Goal: Find contact information: Find contact information

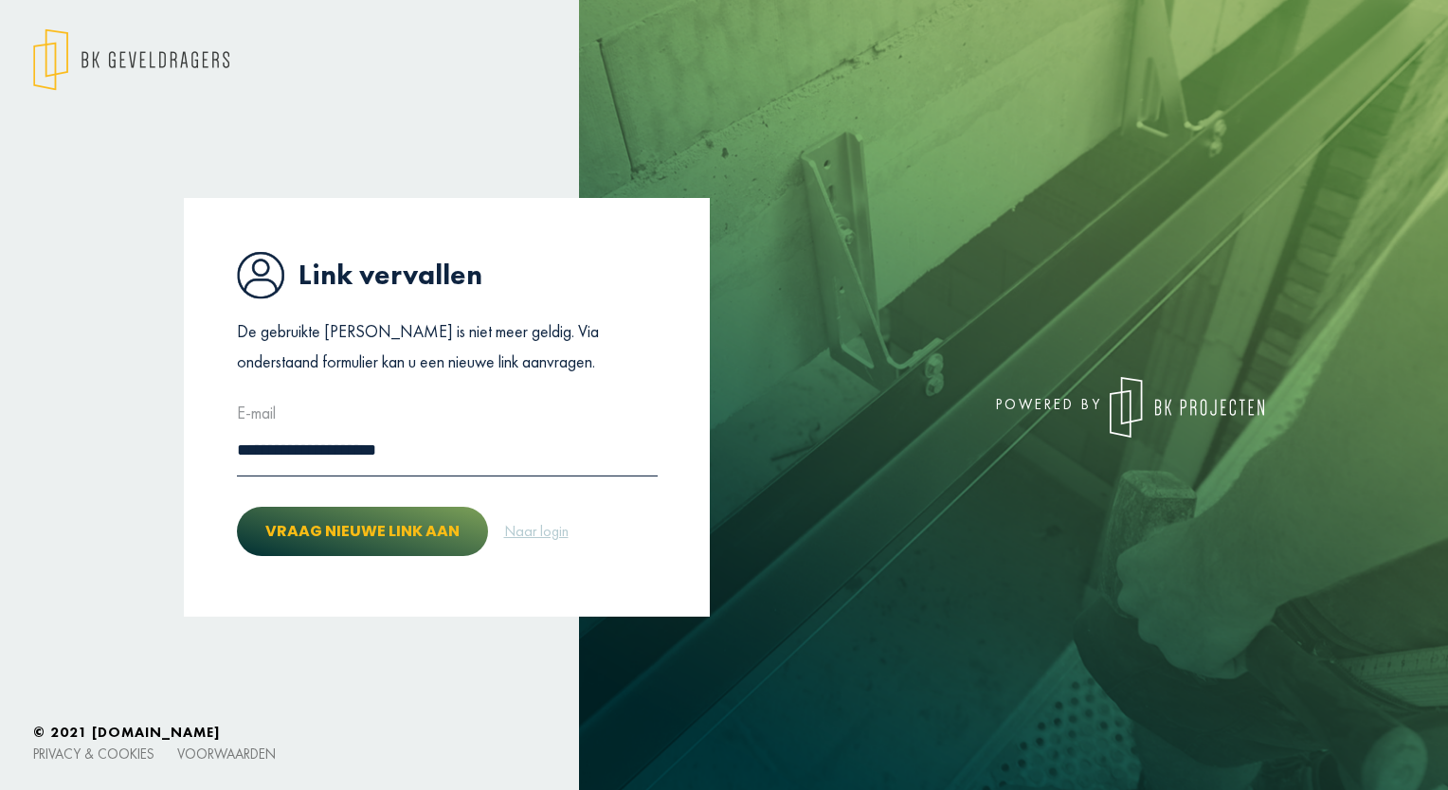
click at [354, 532] on button "Vraag nieuwe link aan" at bounding box center [362, 531] width 251 height 49
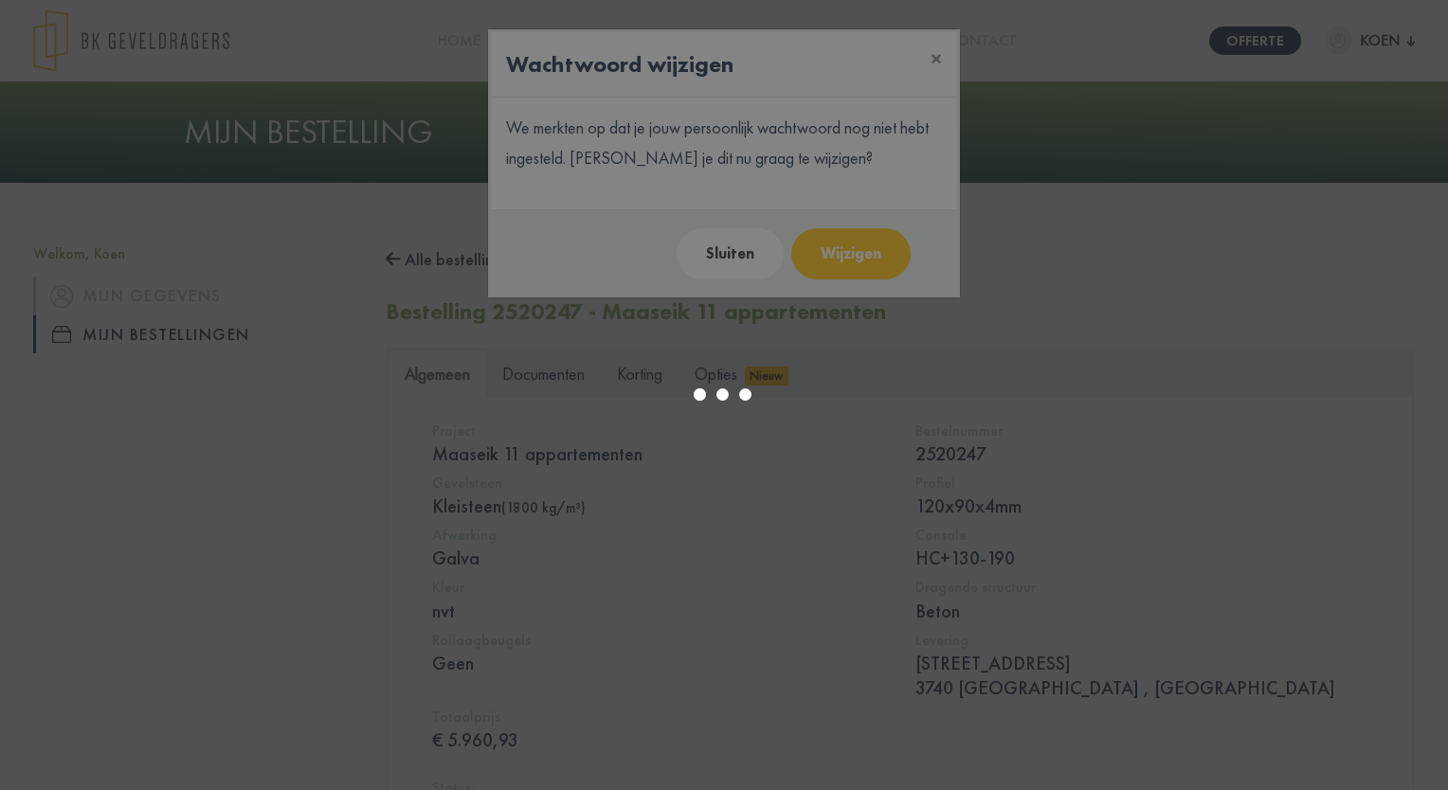
click at [855, 254] on div at bounding box center [724, 395] width 1448 height 790
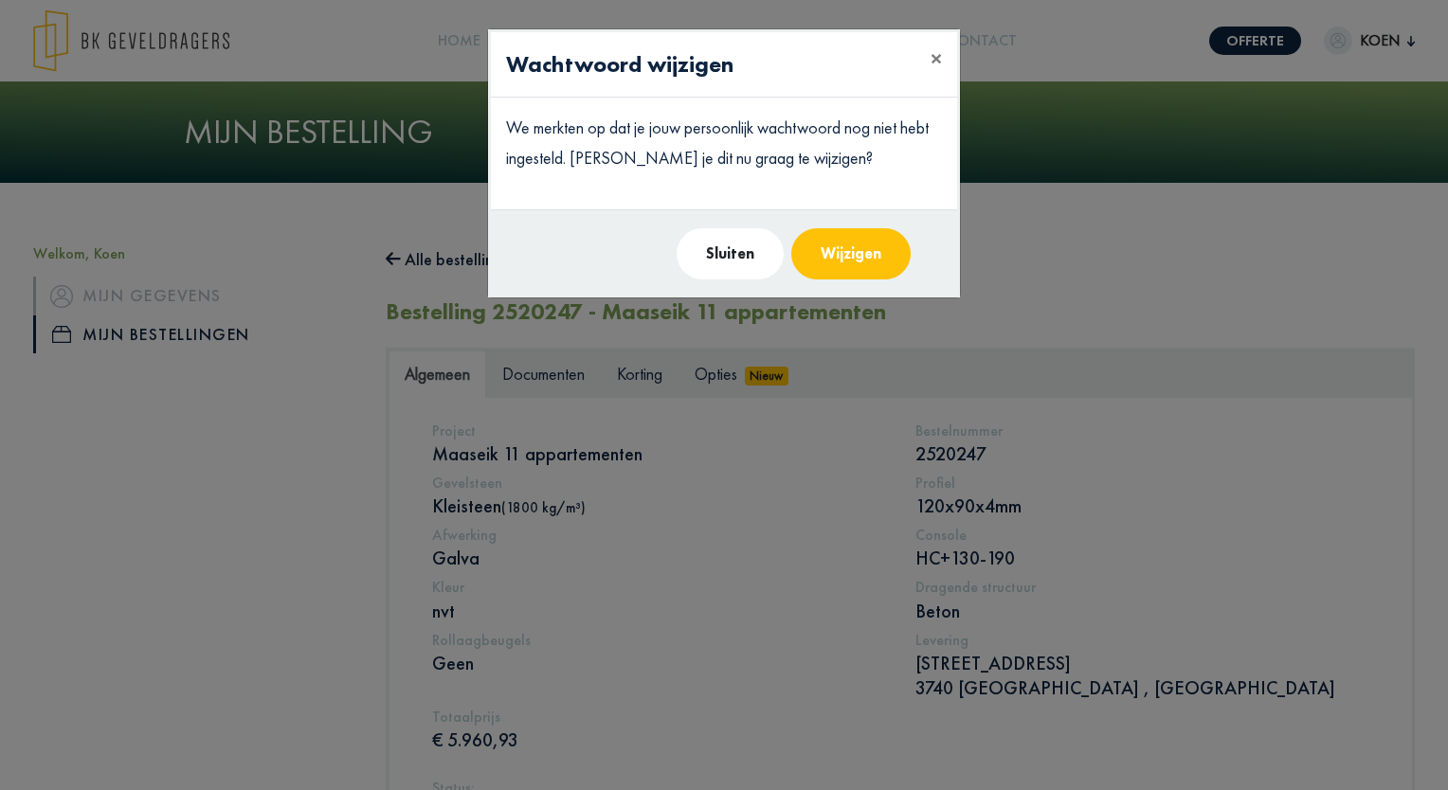
click at [734, 252] on button "Sluiten" at bounding box center [730, 253] width 107 height 51
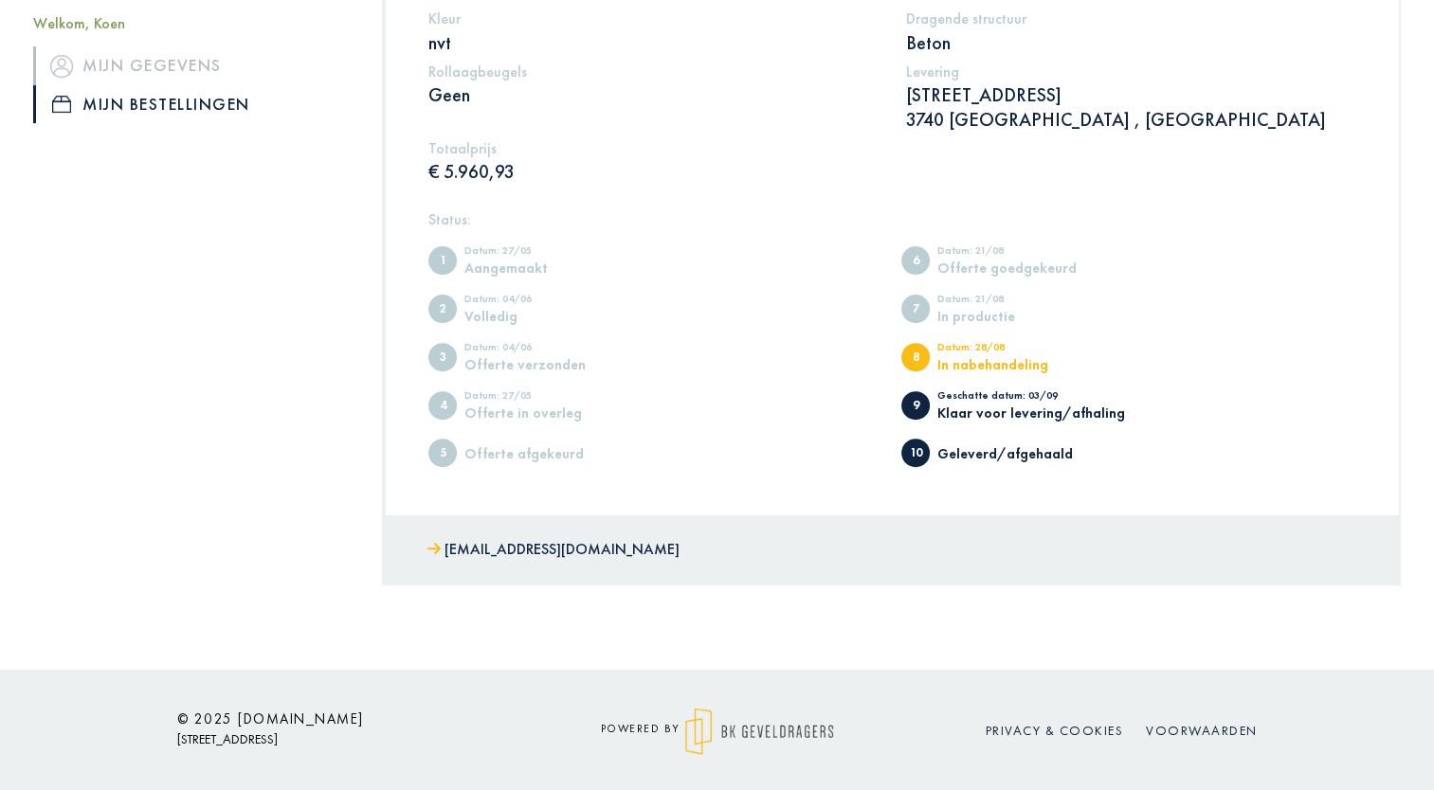
scroll to position [571, 0]
click at [989, 408] on div "Klaar voor levering/afhaling" at bounding box center [1031, 411] width 188 height 14
click at [523, 544] on link "[EMAIL_ADDRESS][DOMAIN_NAME]" at bounding box center [553, 548] width 252 height 27
